Goal: Navigation & Orientation: Find specific page/section

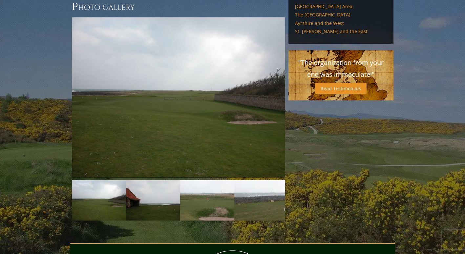
scroll to position [587, 0]
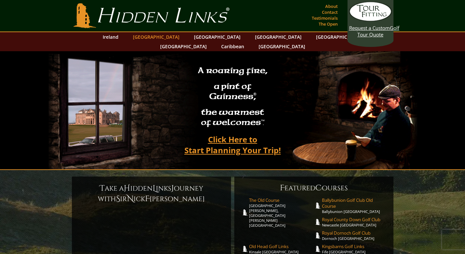
click at [161, 34] on link "[GEOGRAPHIC_DATA]" at bounding box center [156, 37] width 53 height 10
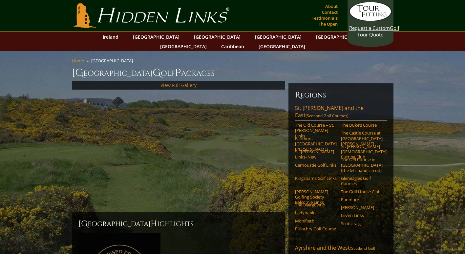
click at [179, 82] on link "View Full Gallery" at bounding box center [178, 85] width 36 height 6
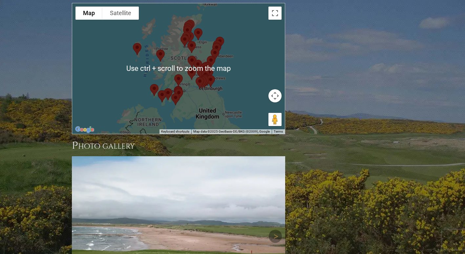
scroll to position [886, 0]
